Goal: Check status: Check status

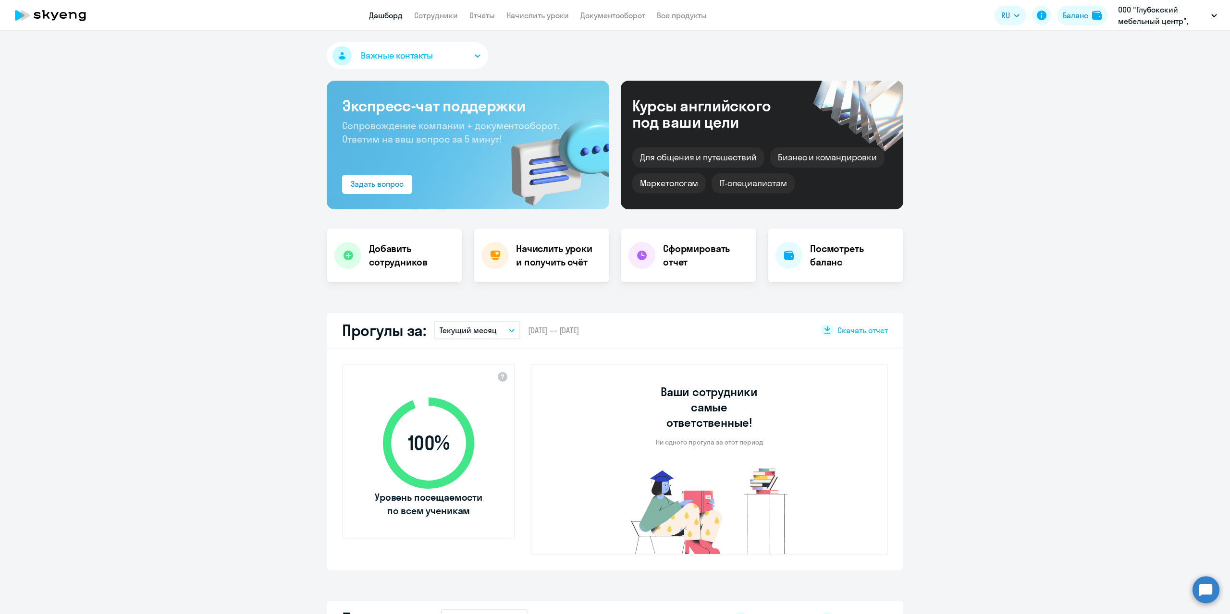
select select "30"
click at [1073, 15] on div "Баланс" at bounding box center [1075, 16] width 25 height 12
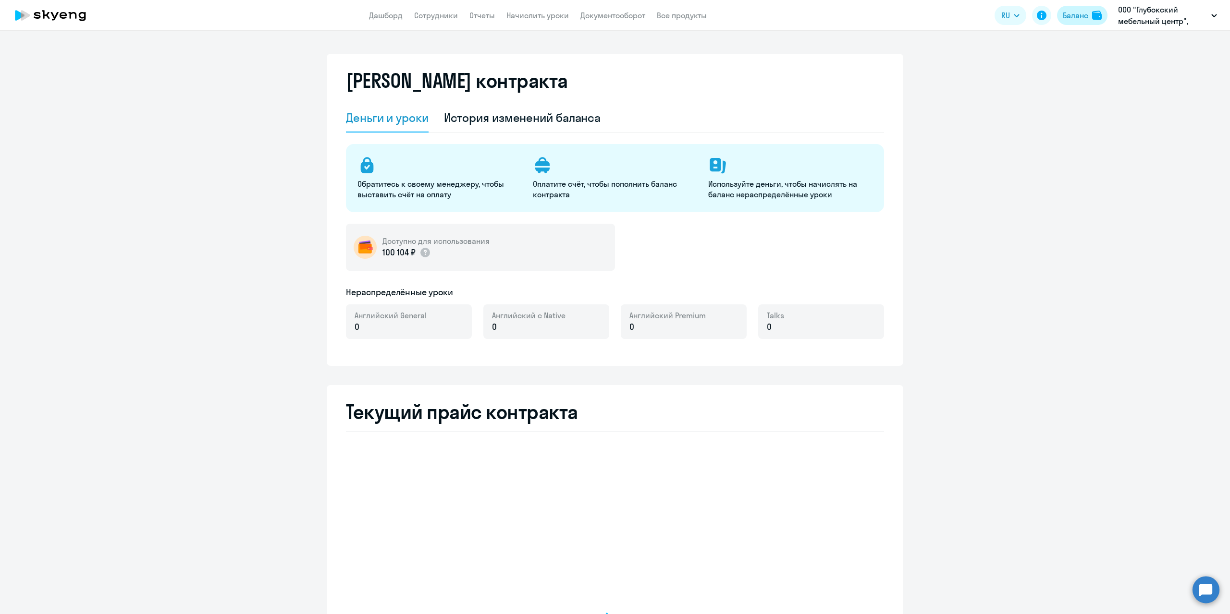
select select "english_adult_not_native_speaker"
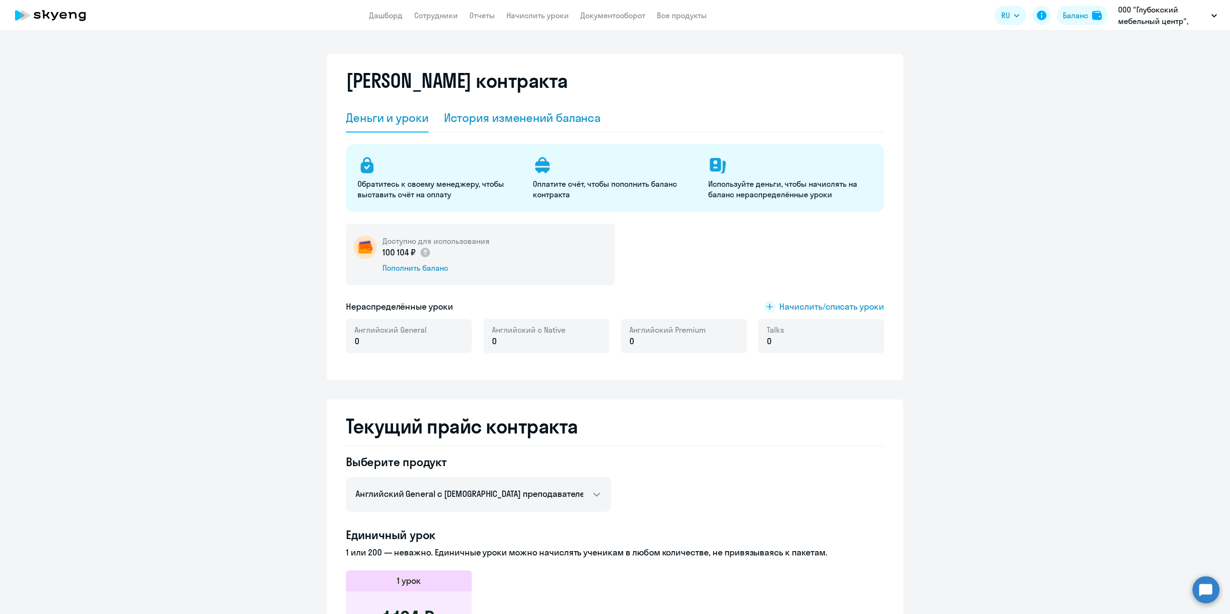
click at [510, 120] on div "История изменений баланса" at bounding box center [522, 117] width 157 height 15
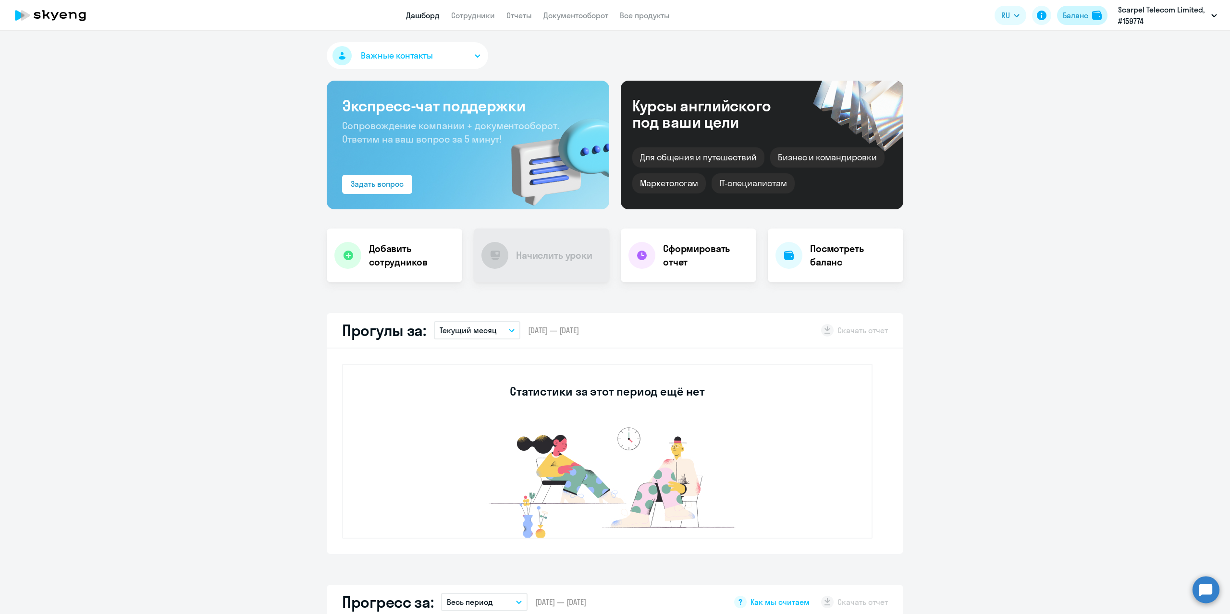
click at [1081, 20] on div "Баланс" at bounding box center [1075, 16] width 25 height 12
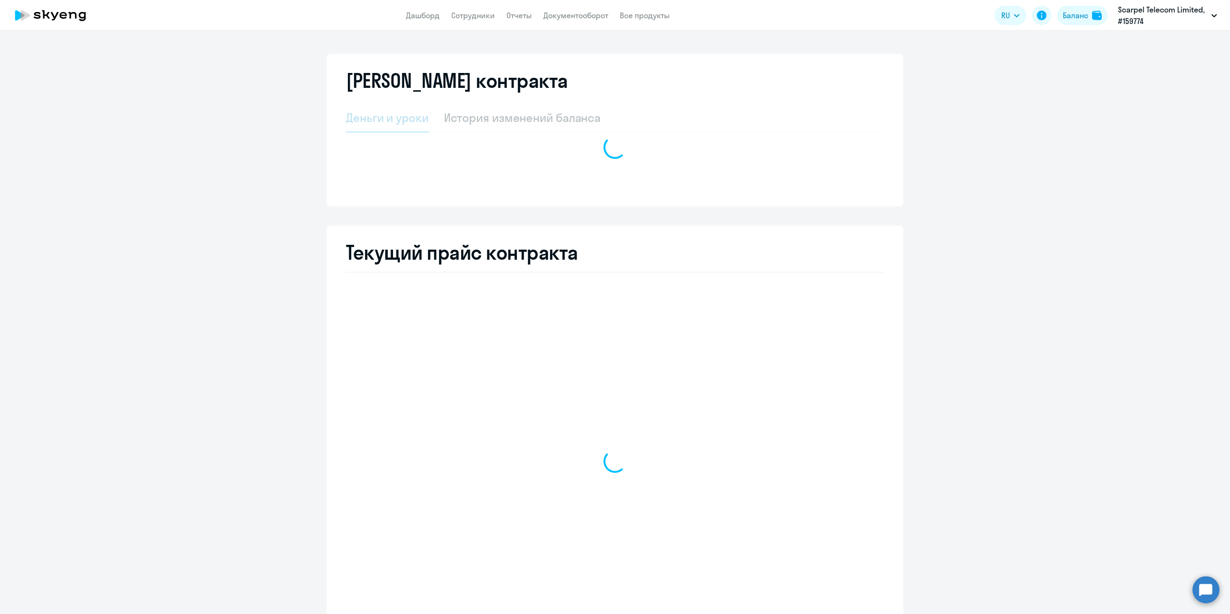
select select "english_adult_not_native_speaker"
